Goal: Task Accomplishment & Management: Manage account settings

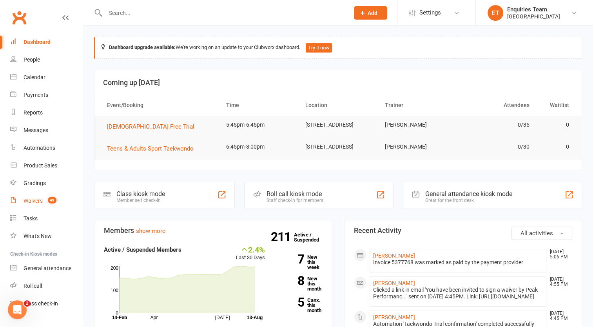
click at [34, 203] on div "Waivers" at bounding box center [33, 200] width 19 height 6
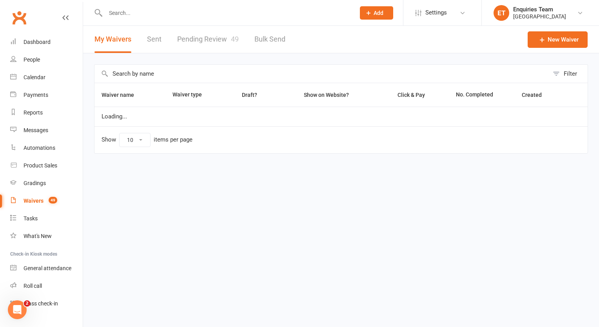
select select "100"
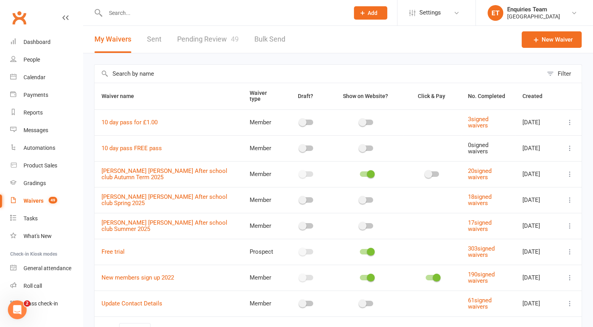
click at [214, 37] on link "Pending Review 49" at bounding box center [208, 39] width 62 height 27
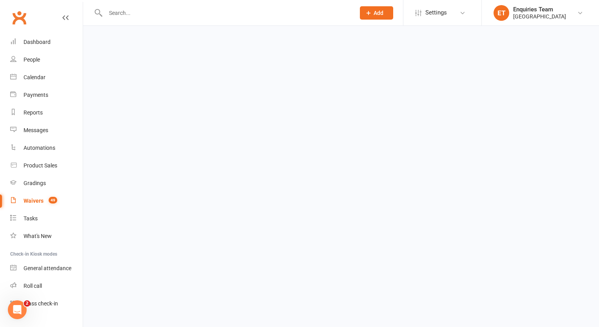
select select "50"
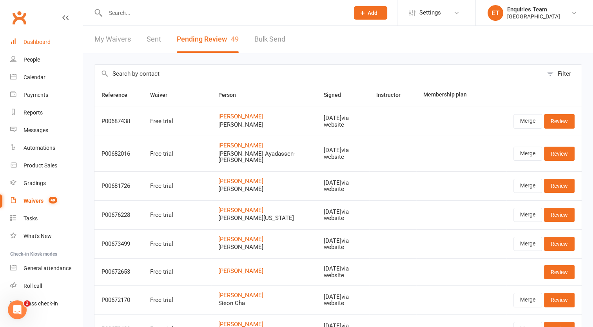
click at [42, 42] on div "Dashboard" at bounding box center [37, 42] width 27 height 6
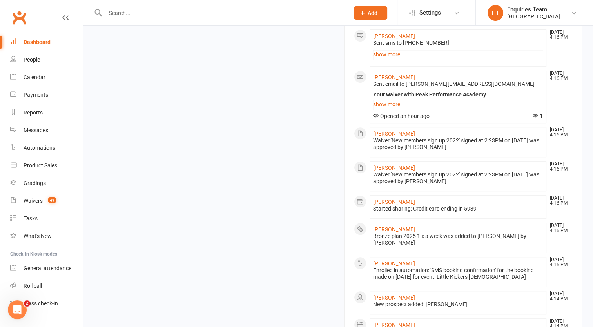
scroll to position [619, 0]
click at [396, 137] on link "[PERSON_NAME]" at bounding box center [394, 133] width 42 height 6
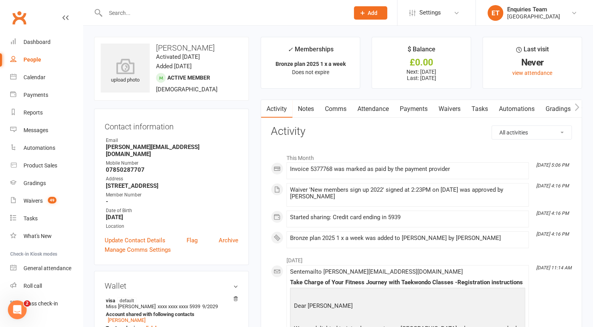
click at [417, 107] on link "Payments" at bounding box center [413, 109] width 39 height 18
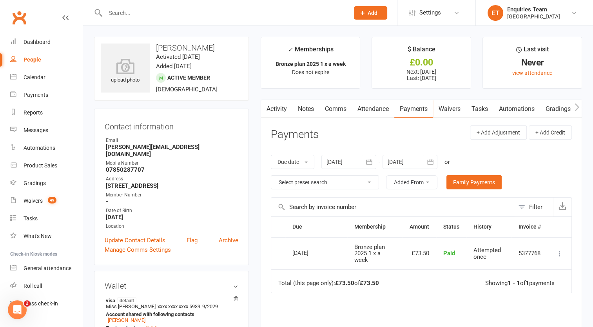
click at [274, 110] on link "Activity" at bounding box center [276, 109] width 31 height 18
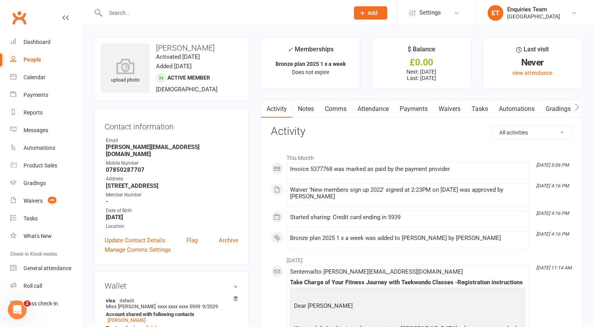
click at [412, 112] on link "Payments" at bounding box center [413, 109] width 39 height 18
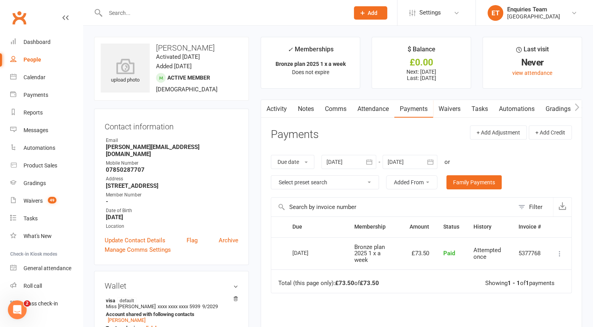
click at [398, 161] on div at bounding box center [409, 162] width 55 height 14
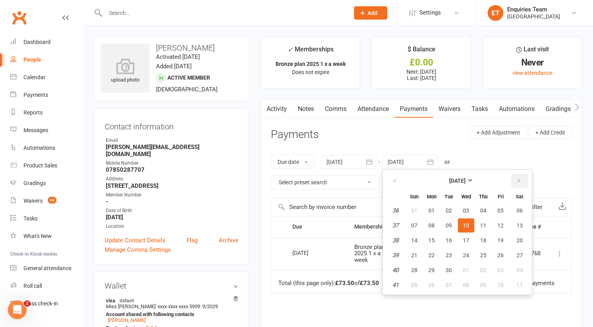
click at [513, 179] on button "button" at bounding box center [519, 181] width 17 height 14
click at [520, 210] on span "01" at bounding box center [519, 210] width 6 height 6
type input "[DATE]"
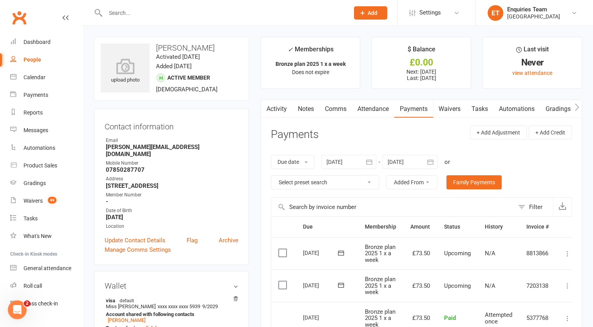
click at [336, 162] on div at bounding box center [348, 162] width 55 height 14
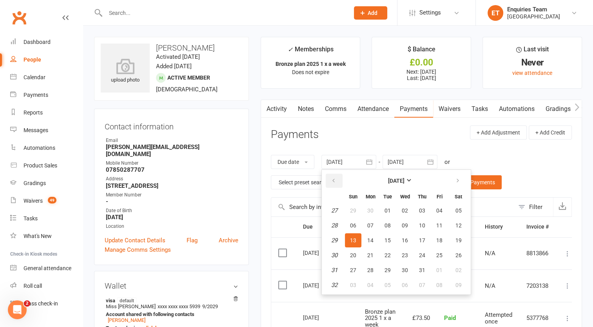
click at [335, 179] on icon "button" at bounding box center [333, 180] width 5 height 6
click at [391, 206] on button "01" at bounding box center [387, 210] width 16 height 14
type input "[DATE]"
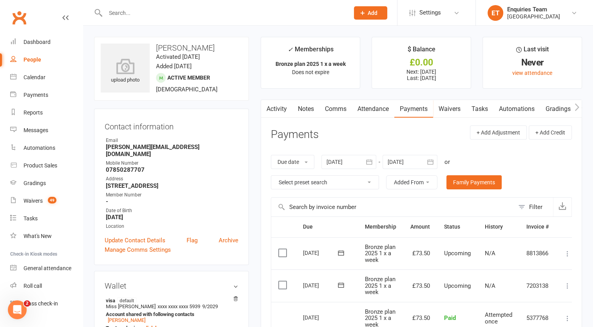
click at [122, 10] on input "text" at bounding box center [223, 12] width 241 height 11
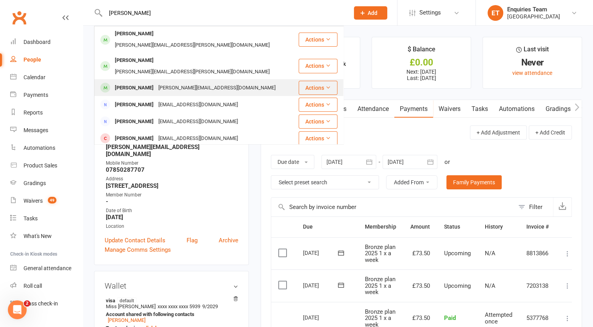
type input "[PERSON_NAME]"
click at [169, 82] on div "[PERSON_NAME][EMAIL_ADDRESS][DOMAIN_NAME]" at bounding box center [217, 87] width 122 height 11
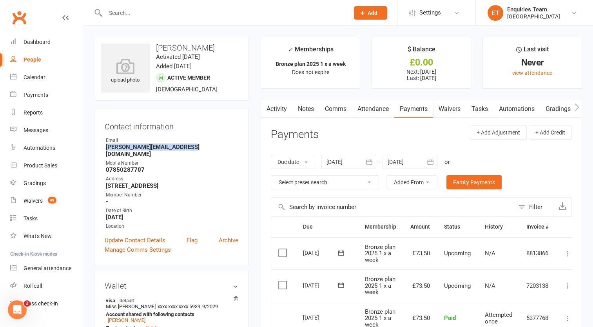
drag, startPoint x: 194, startPoint y: 150, endPoint x: 105, endPoint y: 145, distance: 88.7
click at [105, 145] on li "Email [PERSON_NAME][EMAIL_ADDRESS][DOMAIN_NAME]" at bounding box center [172, 147] width 134 height 21
copy strong "[PERSON_NAME][EMAIL_ADDRESS][DOMAIN_NAME]"
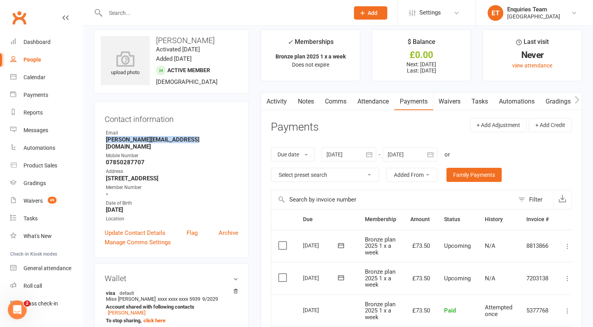
scroll to position [7, 0]
click at [459, 101] on link "Waivers" at bounding box center [449, 102] width 33 height 18
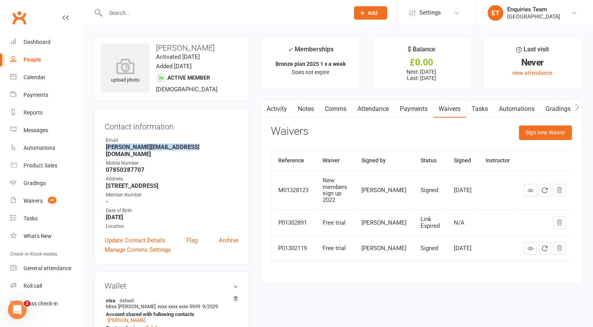
click at [415, 109] on link "Payments" at bounding box center [413, 109] width 39 height 18
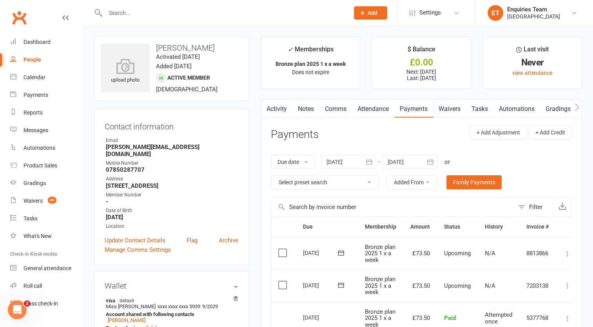
click at [121, 12] on input "text" at bounding box center [223, 12] width 241 height 11
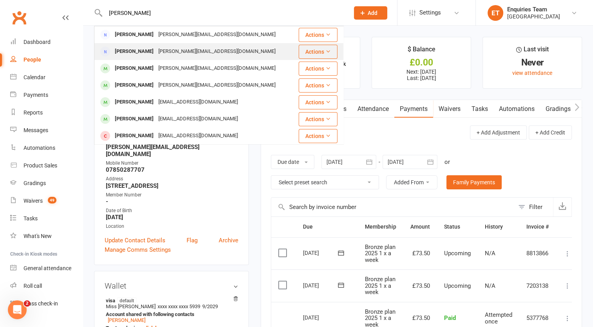
type input "[PERSON_NAME]"
click at [166, 49] on div "[PERSON_NAME][EMAIL_ADDRESS][DOMAIN_NAME]" at bounding box center [217, 51] width 122 height 11
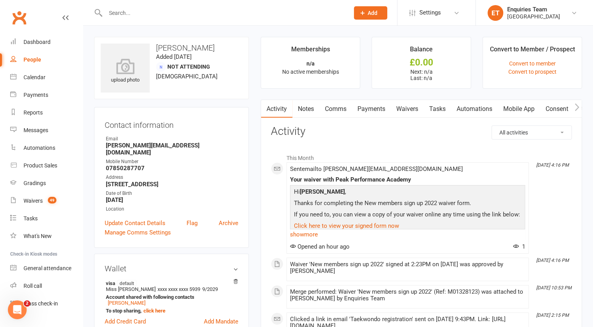
click at [369, 108] on link "Payments" at bounding box center [371, 109] width 39 height 18
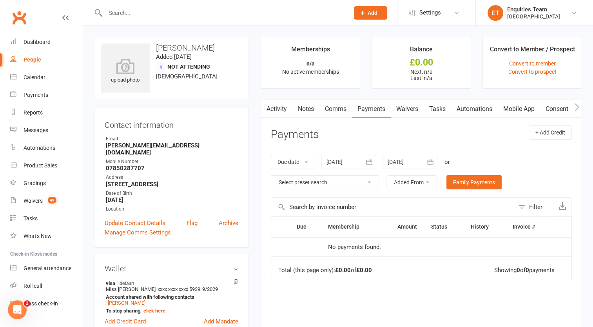
click at [337, 163] on div at bounding box center [348, 162] width 55 height 14
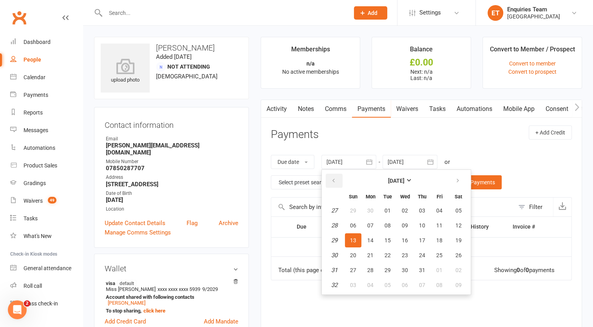
click at [336, 181] on icon "button" at bounding box center [333, 180] width 5 height 6
click at [426, 208] on button "01" at bounding box center [422, 210] width 16 height 14
type input "[DATE]"
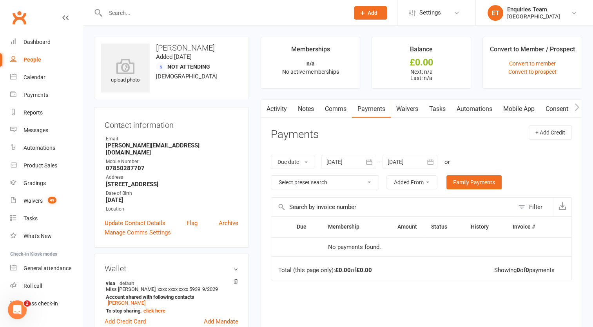
click at [373, 108] on link "Payments" at bounding box center [371, 109] width 39 height 18
click at [125, 13] on input "text" at bounding box center [223, 12] width 241 height 11
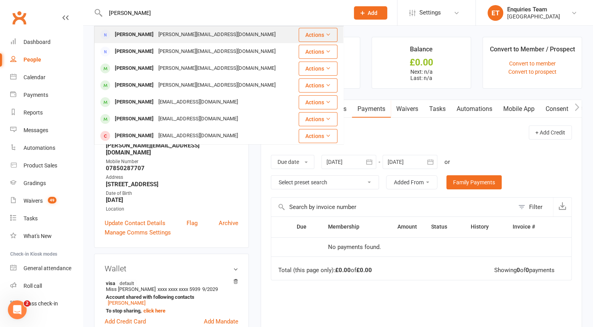
type input "[PERSON_NAME]"
click at [141, 36] on div "[PERSON_NAME]" at bounding box center [133, 34] width 43 height 11
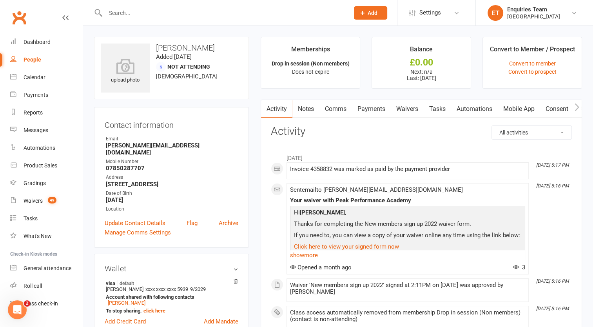
click at [365, 103] on link "Payments" at bounding box center [371, 109] width 39 height 18
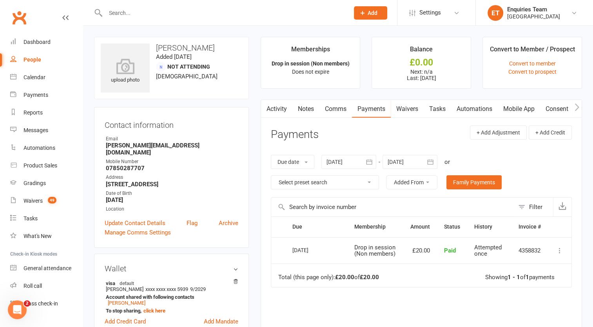
click at [342, 162] on div at bounding box center [348, 162] width 55 height 14
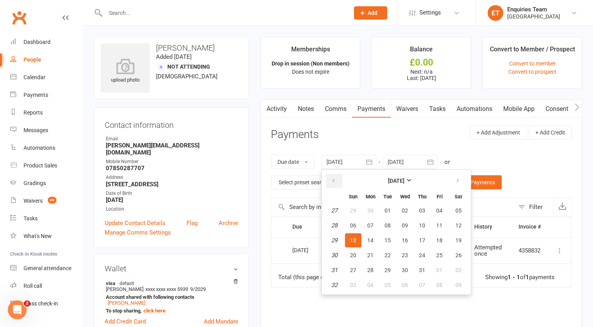
click at [334, 175] on button "button" at bounding box center [334, 181] width 17 height 14
click at [387, 208] on span "01" at bounding box center [387, 210] width 6 height 6
type input "[DATE]"
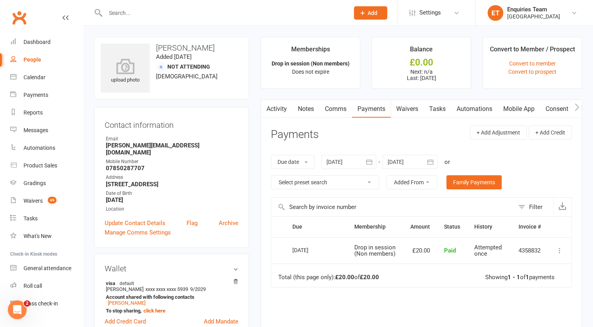
click at [141, 15] on input "text" at bounding box center [223, 12] width 241 height 11
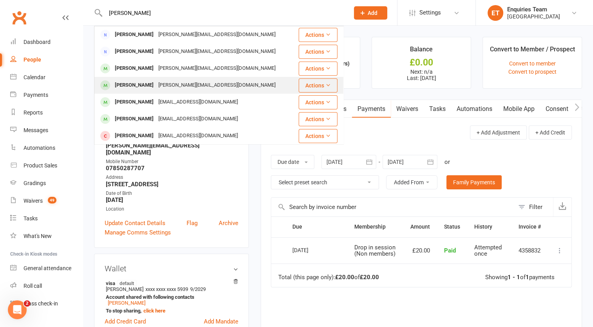
type input "[PERSON_NAME]"
click at [179, 84] on div "[PERSON_NAME][EMAIL_ADDRESS][DOMAIN_NAME]" at bounding box center [217, 85] width 122 height 11
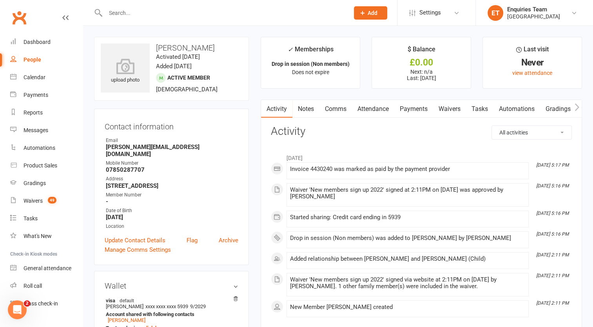
click at [154, 11] on input "text" at bounding box center [223, 12] width 241 height 11
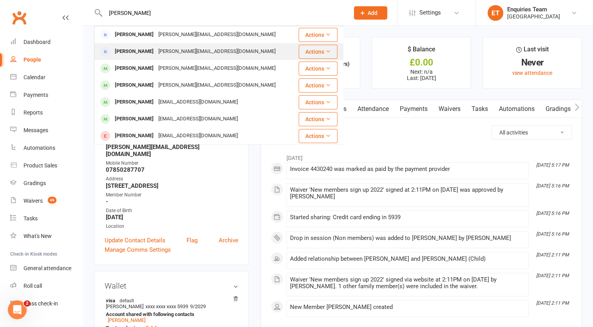
type input "[PERSON_NAME]"
click at [137, 51] on div "[PERSON_NAME]" at bounding box center [133, 51] width 43 height 11
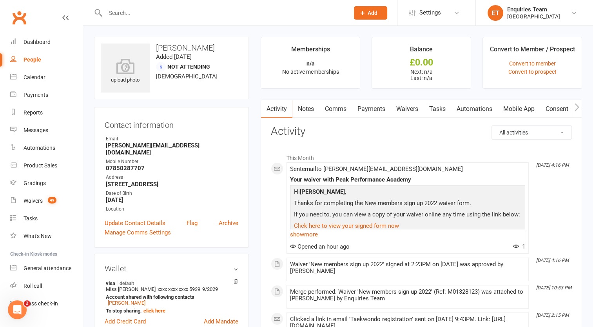
click at [150, 9] on input "text" at bounding box center [223, 12] width 241 height 11
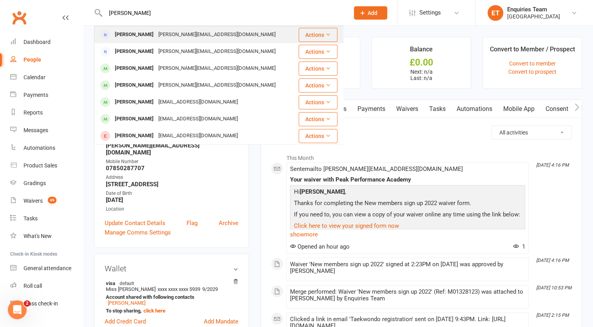
type input "[PERSON_NAME]"
click at [158, 35] on div "[PERSON_NAME][EMAIL_ADDRESS][DOMAIN_NAME]" at bounding box center [217, 34] width 122 height 11
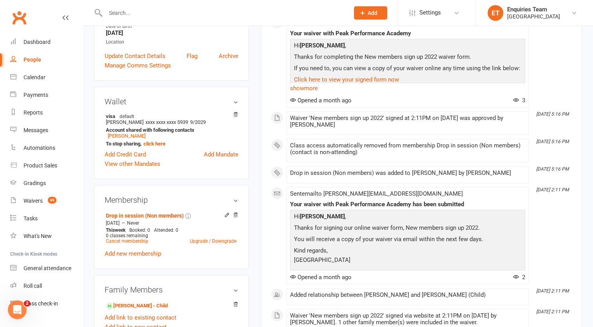
scroll to position [167, 0]
click at [237, 212] on icon at bounding box center [235, 215] width 5 height 6
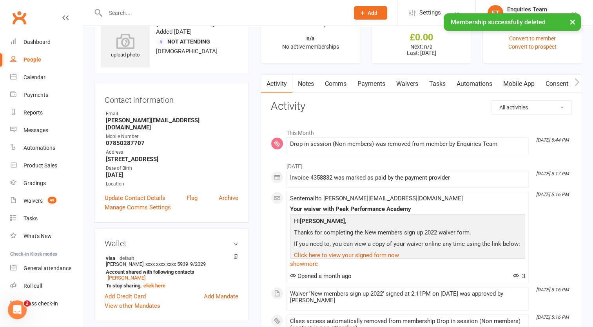
scroll to position [0, 0]
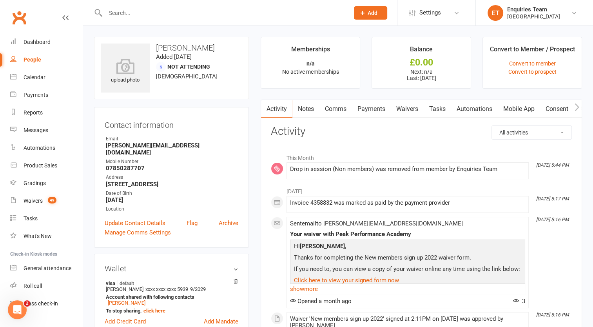
click at [169, 11] on input "text" at bounding box center [223, 12] width 241 height 11
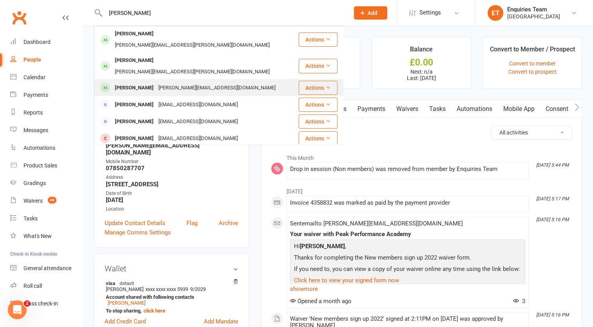
scroll to position [17, 0]
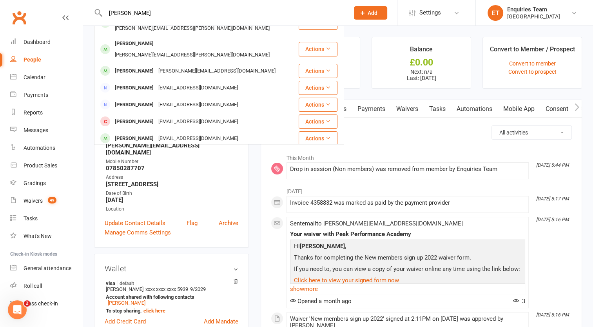
type input "[PERSON_NAME]"
click at [170, 150] on div "[PERSON_NAME][EMAIL_ADDRESS][DOMAIN_NAME]" at bounding box center [217, 155] width 122 height 11
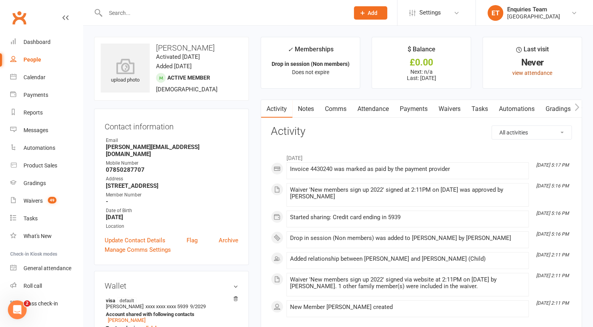
click at [527, 72] on link "view attendance" at bounding box center [532, 73] width 40 height 6
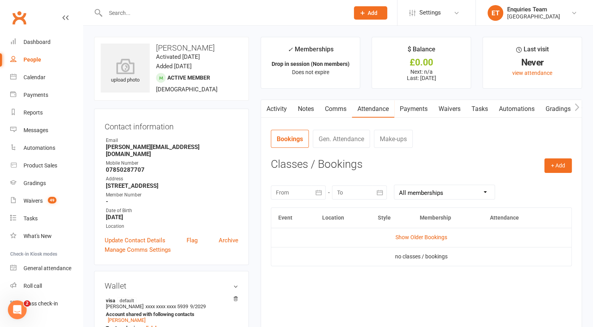
click at [530, 57] on div "Last visit" at bounding box center [532, 51] width 33 height 14
click at [190, 82] on div "upload photo [PERSON_NAME] Activated [DATE] Added [DATE] Active member [DEMOGRA…" at bounding box center [171, 69] width 155 height 64
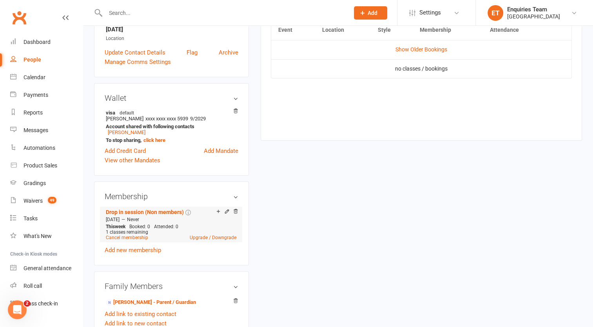
scroll to position [188, 0]
click at [136, 234] on link "Cancel membership" at bounding box center [127, 236] width 42 height 5
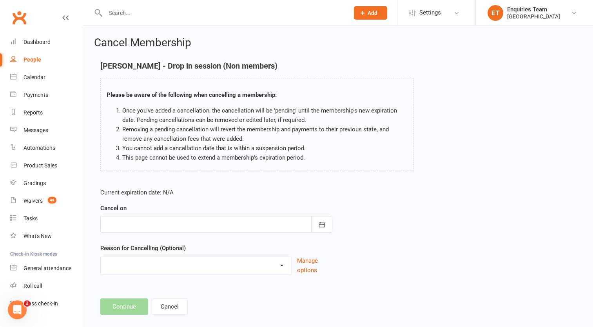
click at [150, 226] on div at bounding box center [216, 224] width 232 height 16
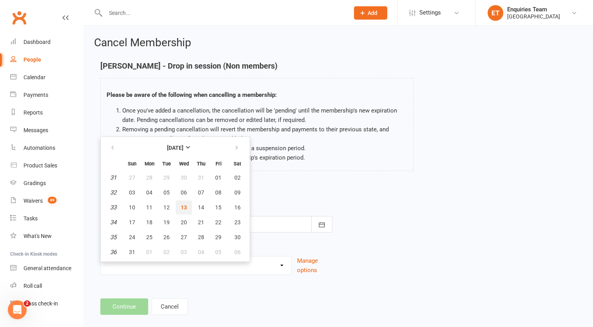
click at [181, 208] on span "13" at bounding box center [184, 207] width 6 height 6
type input "[DATE]"
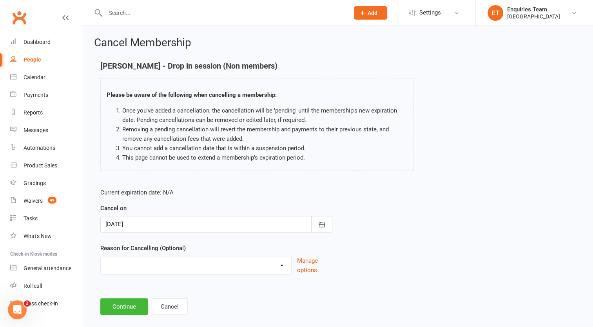
click at [123, 269] on select "away from [GEOGRAPHIC_DATA] for few months change date of monthly payment to th…" at bounding box center [196, 264] width 190 height 16
select select "11"
click at [101, 256] on select "away from [GEOGRAPHIC_DATA] for few months change date of monthly payment to th…" at bounding box center [196, 264] width 190 height 16
click at [124, 300] on button "Continue" at bounding box center [124, 306] width 48 height 16
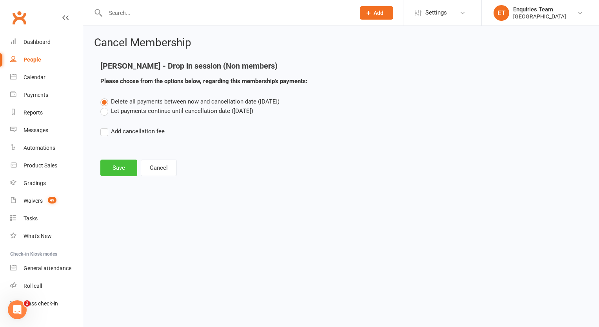
click at [114, 167] on button "Save" at bounding box center [118, 167] width 37 height 16
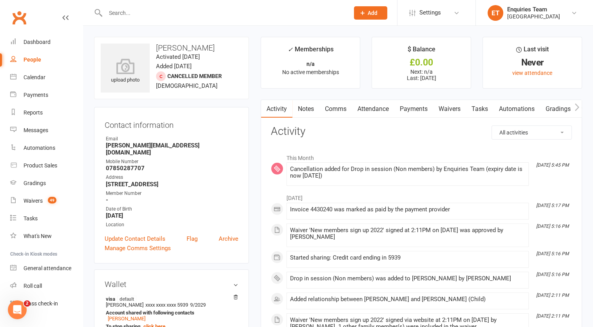
click at [191, 11] on input "text" at bounding box center [223, 12] width 241 height 11
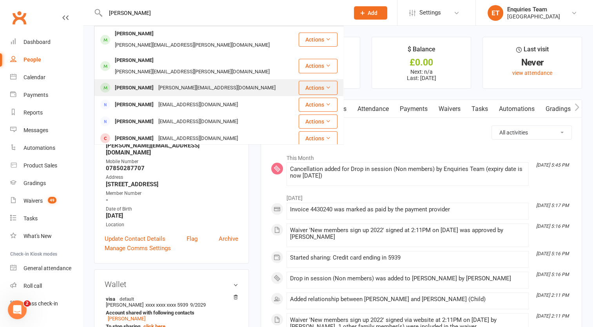
type input "[PERSON_NAME]"
click at [166, 82] on div "[PERSON_NAME][EMAIL_ADDRESS][DOMAIN_NAME]" at bounding box center [217, 87] width 122 height 11
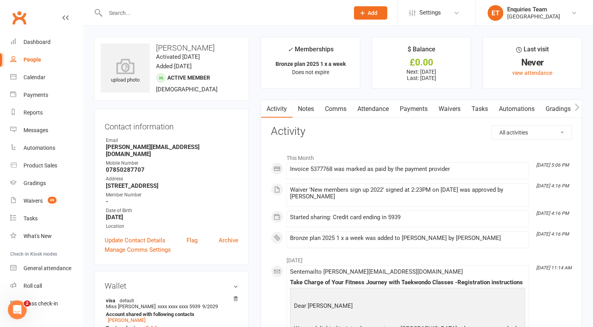
click at [408, 107] on link "Payments" at bounding box center [413, 109] width 39 height 18
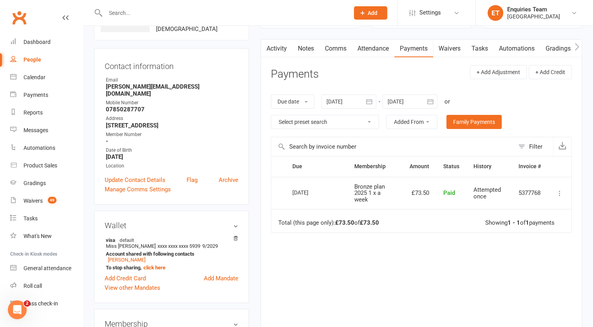
scroll to position [61, 0]
click at [400, 98] on div at bounding box center [409, 101] width 55 height 14
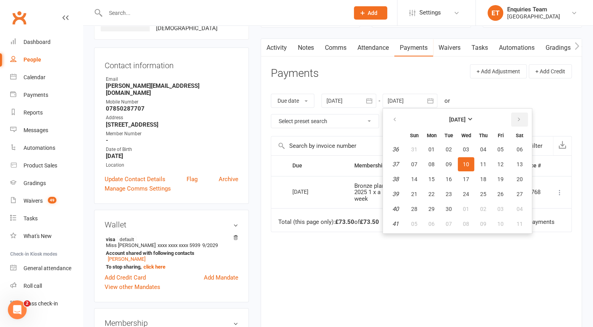
click at [520, 119] on icon "button" at bounding box center [518, 119] width 5 height 6
click at [518, 149] on span "01" at bounding box center [519, 149] width 6 height 6
type input "[DATE]"
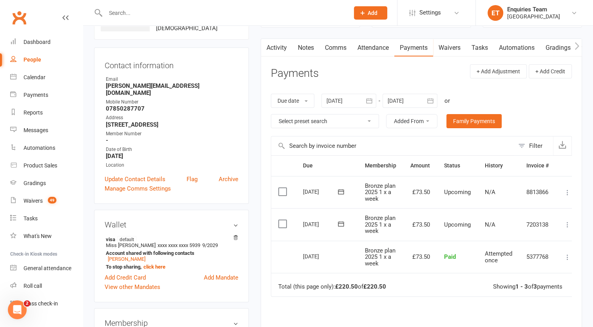
click at [569, 225] on icon at bounding box center [567, 225] width 8 height 8
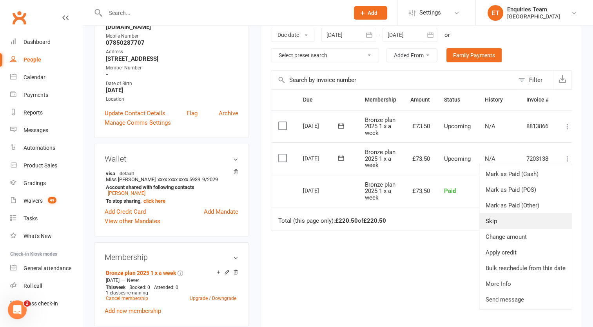
scroll to position [128, 0]
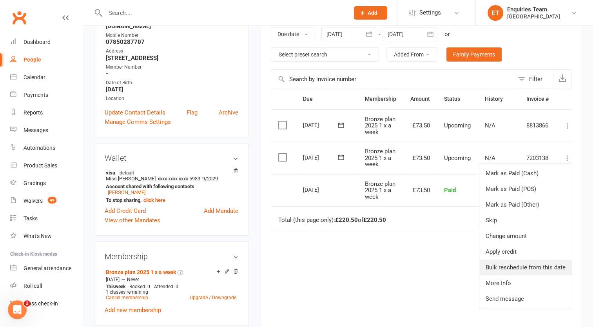
click at [518, 266] on link "Bulk reschedule from this date" at bounding box center [525, 267] width 92 height 16
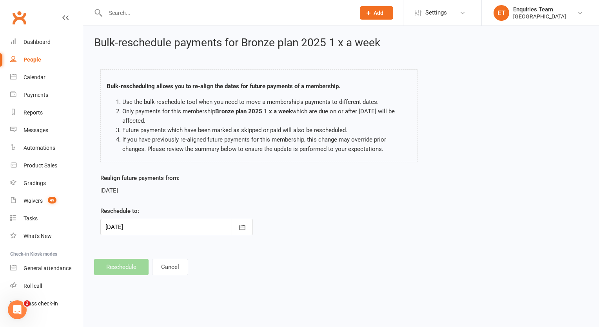
click at [137, 228] on div at bounding box center [176, 227] width 152 height 16
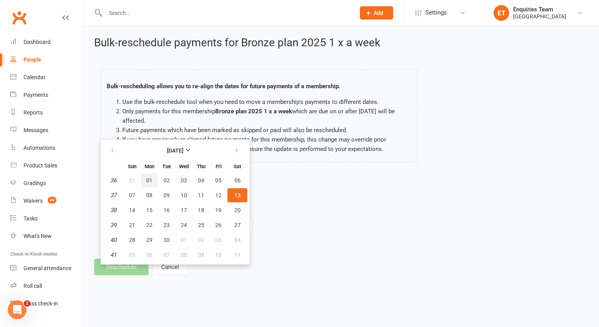
click at [147, 178] on span "01" at bounding box center [149, 180] width 6 height 6
type input "[DATE]"
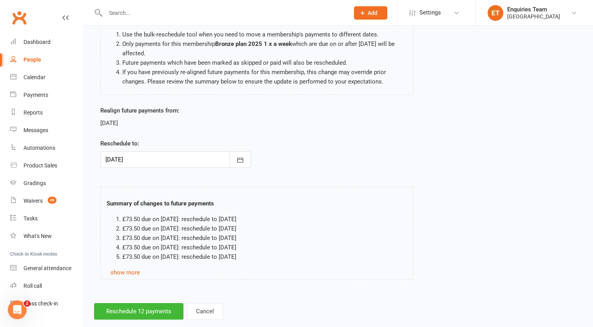
scroll to position [81, 0]
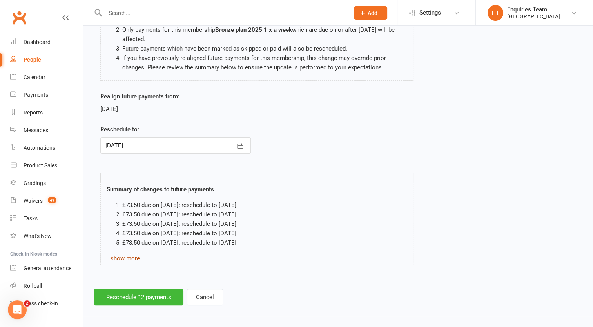
click at [130, 256] on link "show more" at bounding box center [124, 258] width 29 height 7
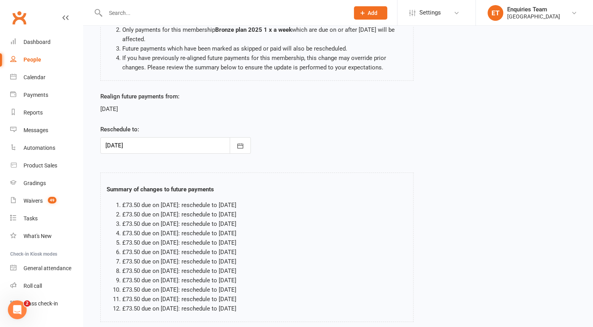
scroll to position [138, 0]
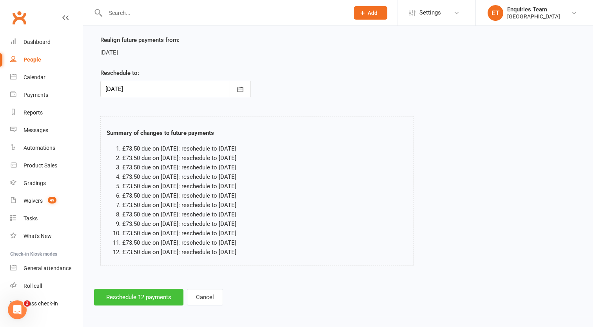
click at [150, 294] on button "Reschedule 12 payments" at bounding box center [138, 297] width 89 height 16
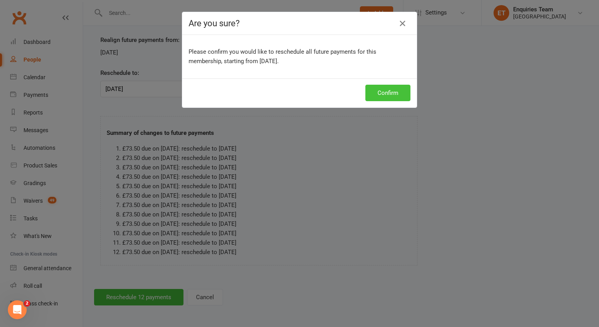
click at [387, 89] on button "Confirm" at bounding box center [387, 93] width 45 height 16
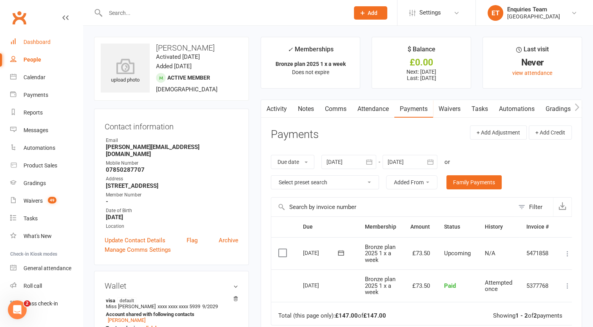
click at [46, 40] on div "Dashboard" at bounding box center [37, 42] width 27 height 6
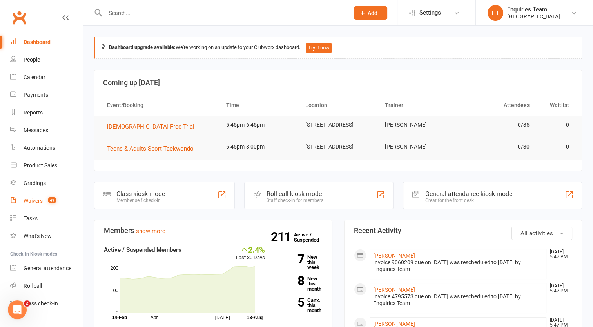
click at [32, 205] on link "Waivers 49" at bounding box center [46, 201] width 72 height 18
select select "100"
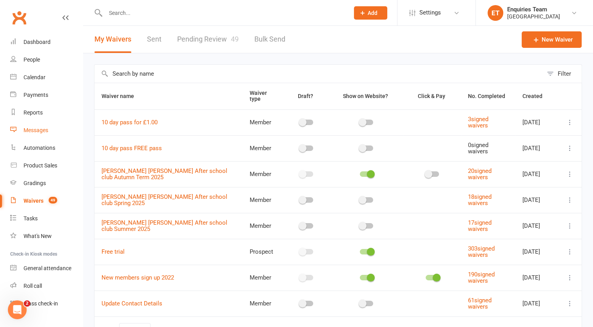
click at [40, 132] on div "Messages" at bounding box center [36, 130] width 25 height 6
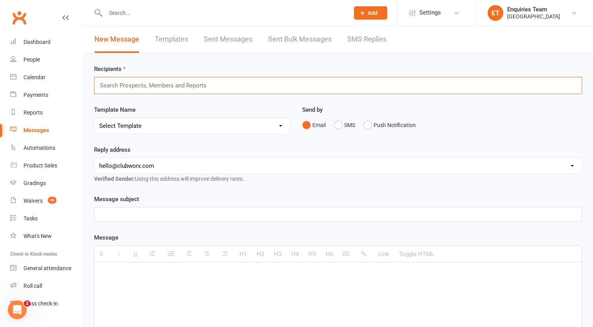
click at [174, 82] on input "text" at bounding box center [156, 85] width 115 height 10
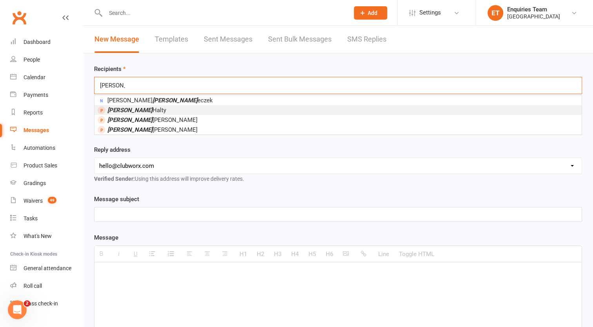
type input "[PERSON_NAME]"
click at [130, 111] on span "[PERSON_NAME]" at bounding box center [136, 110] width 59 height 7
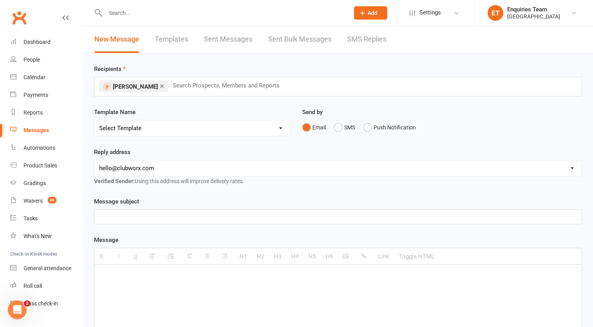
click at [145, 125] on select "Select Template [Email] Welcome to Peak Performance – Your Trial Class Is Booke…" at bounding box center [192, 128] width 196 height 16
select select "23"
click at [94, 120] on select "Select Template [Email] Welcome to Peak Performance – Your Trial Class Is Booke…" at bounding box center [192, 128] width 196 height 16
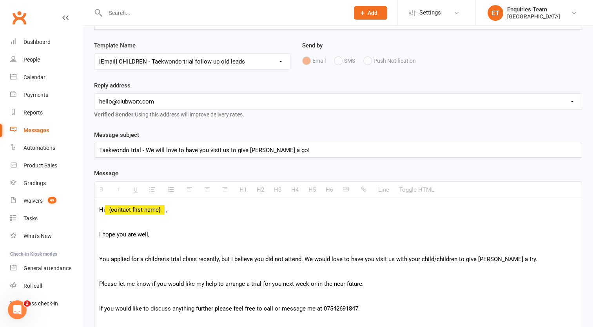
scroll to position [66, 0]
click at [188, 100] on select "[EMAIL_ADDRESS][DOMAIN_NAME] [EMAIL_ADDRESS][DOMAIN_NAME] [EMAIL_ADDRESS][DOMAI…" at bounding box center [337, 102] width 487 height 16
select select "2"
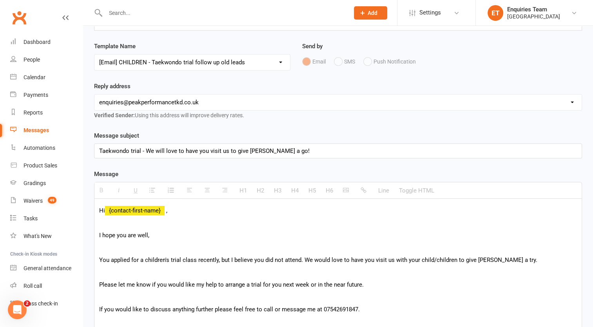
click at [94, 94] on select "[EMAIL_ADDRESS][DOMAIN_NAME] [EMAIL_ADDRESS][DOMAIN_NAME] [EMAIL_ADDRESS][DOMAI…" at bounding box center [337, 102] width 487 height 16
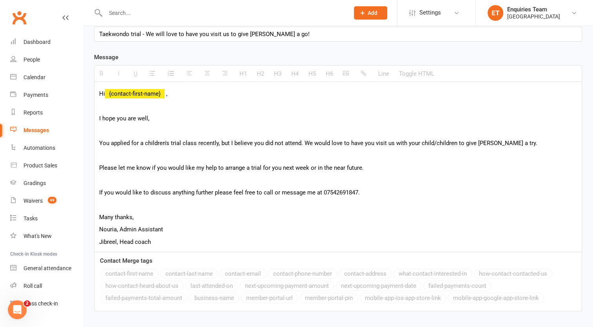
scroll to position [241, 0]
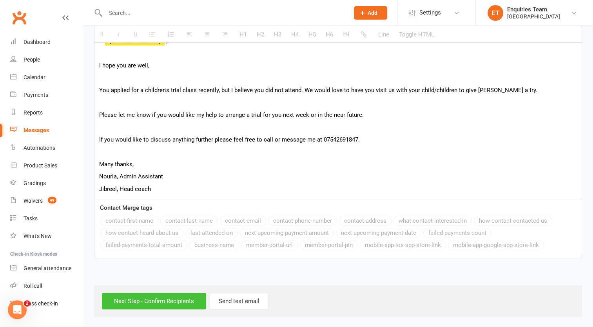
click at [153, 294] on input "Next Step - Confirm Recipients" at bounding box center [154, 301] width 104 height 16
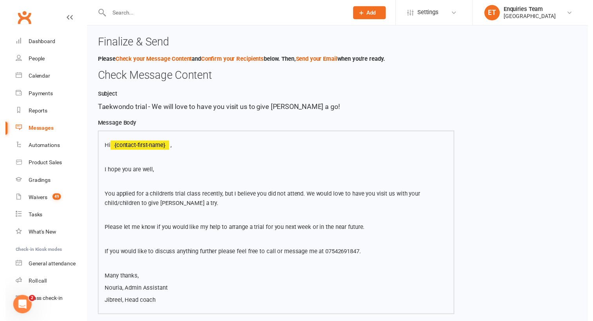
scroll to position [143, 0]
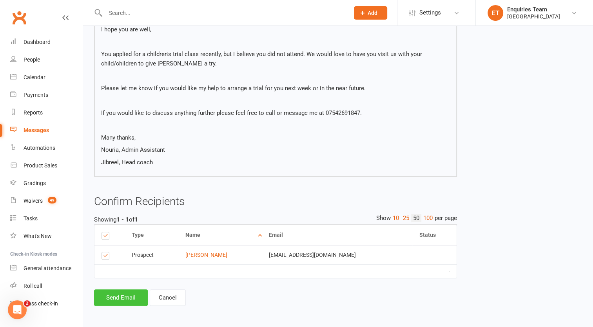
click at [109, 296] on button "Send Email" at bounding box center [121, 297] width 54 height 16
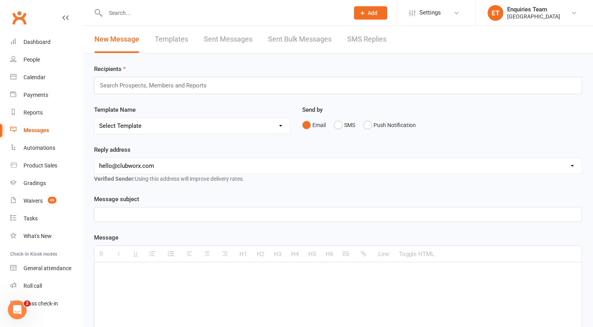
click at [118, 13] on input "text" at bounding box center [223, 12] width 241 height 11
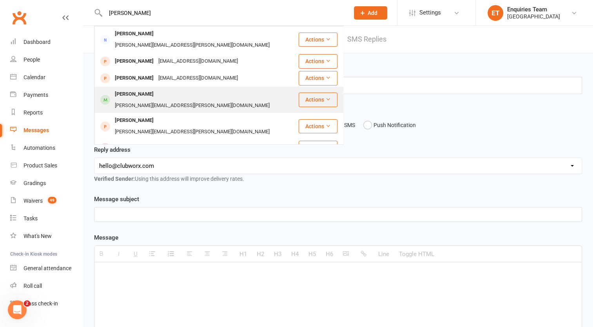
type input "[PERSON_NAME]"
click at [159, 100] on div "[PERSON_NAME][EMAIL_ADDRESS][PERSON_NAME][DOMAIN_NAME]" at bounding box center [191, 105] width 159 height 11
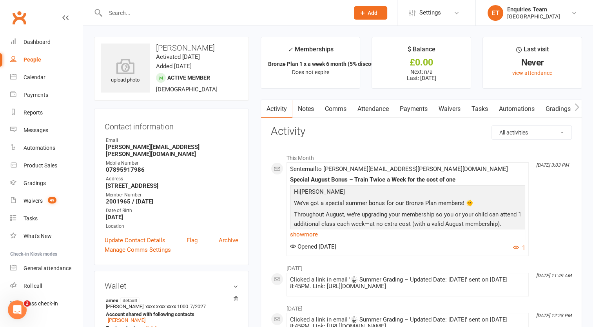
click at [420, 110] on link "Payments" at bounding box center [413, 109] width 39 height 18
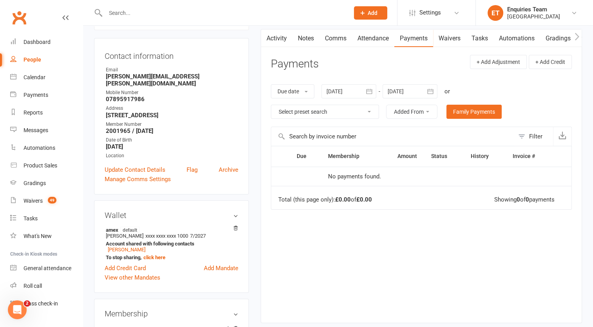
scroll to position [67, 0]
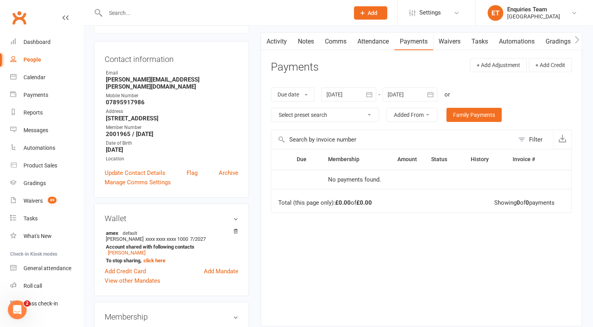
click at [277, 39] on link "Activity" at bounding box center [276, 42] width 31 height 18
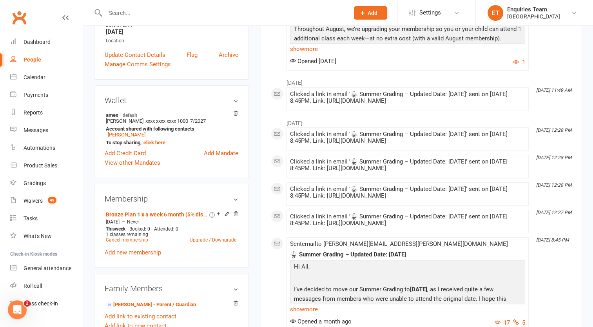
scroll to position [220, 0]
